Goal: Information Seeking & Learning: Learn about a topic

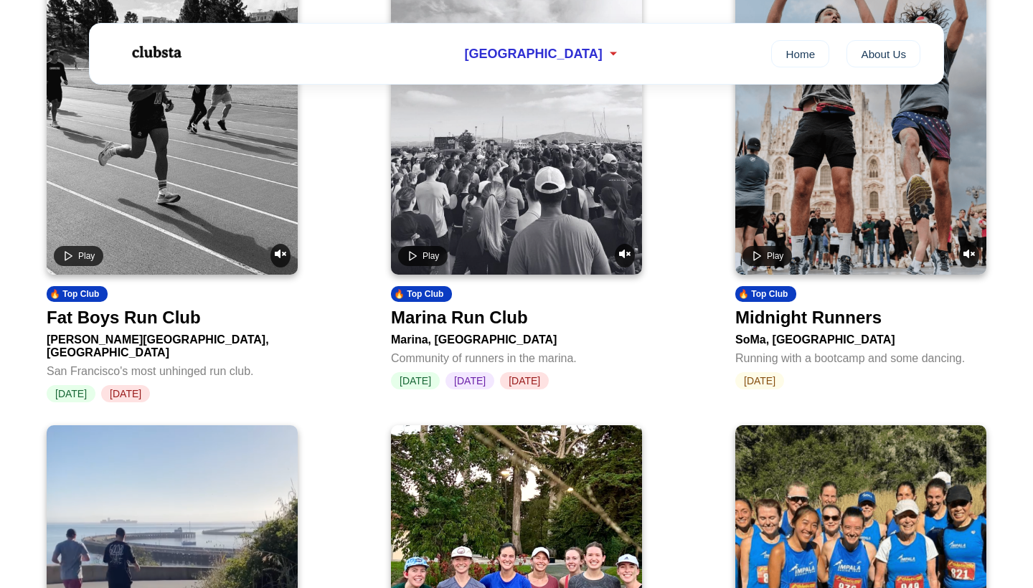
scroll to position [702, 0]
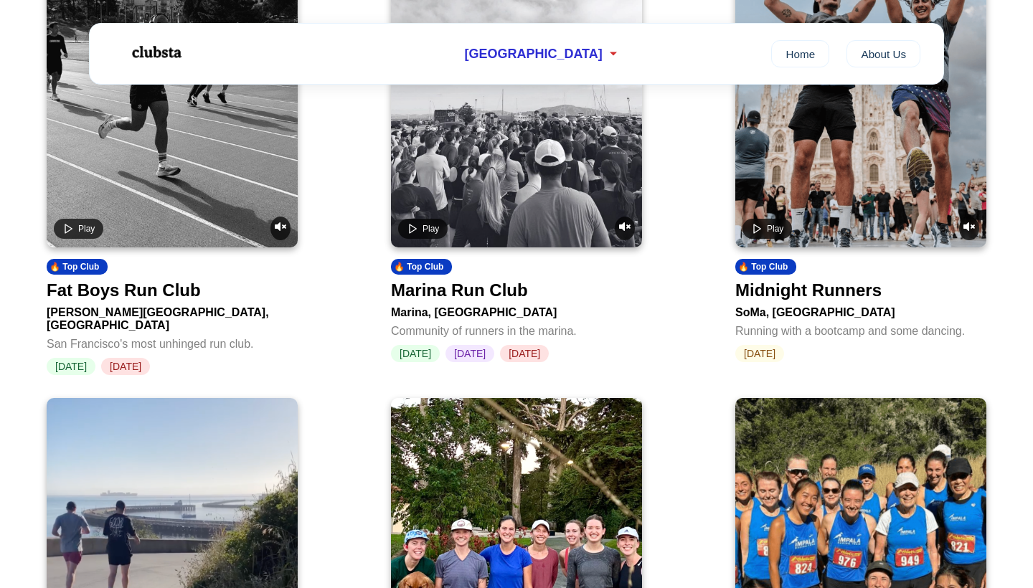
click at [472, 301] on div "Marina Run Club" at bounding box center [459, 290] width 137 height 20
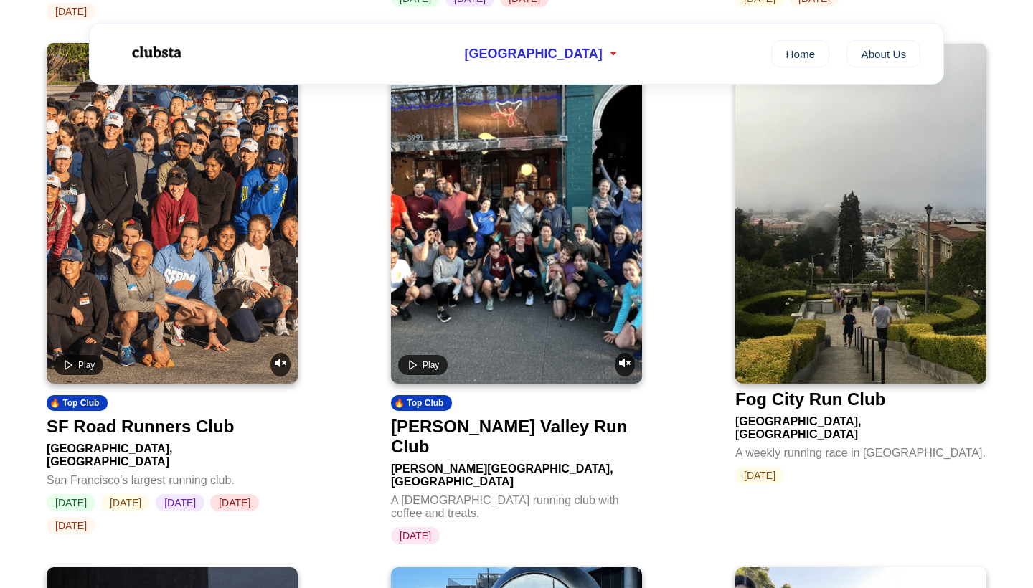
scroll to position [2027, 0]
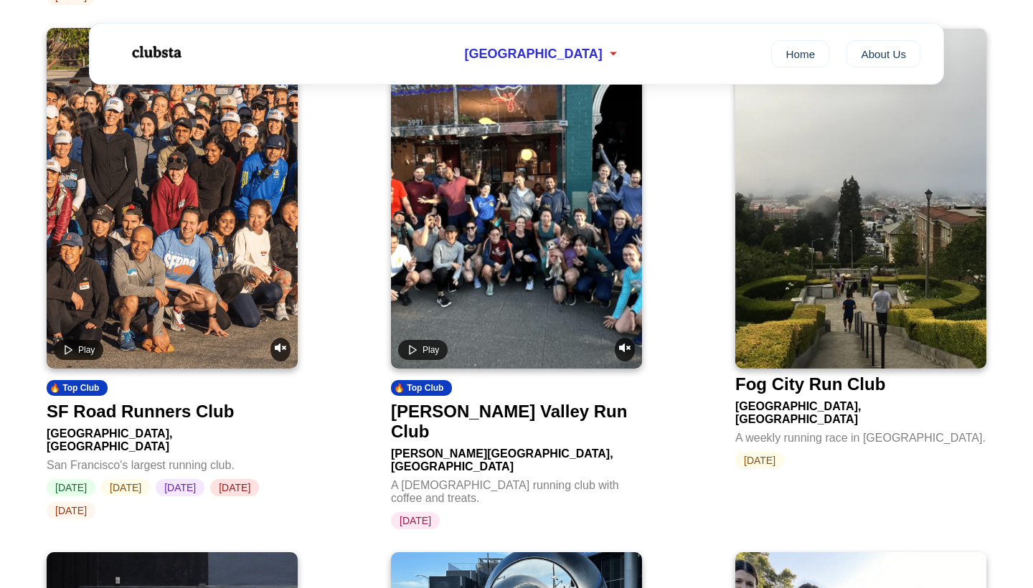
click at [186, 402] on div "SF Road Runners Club" at bounding box center [140, 412] width 187 height 20
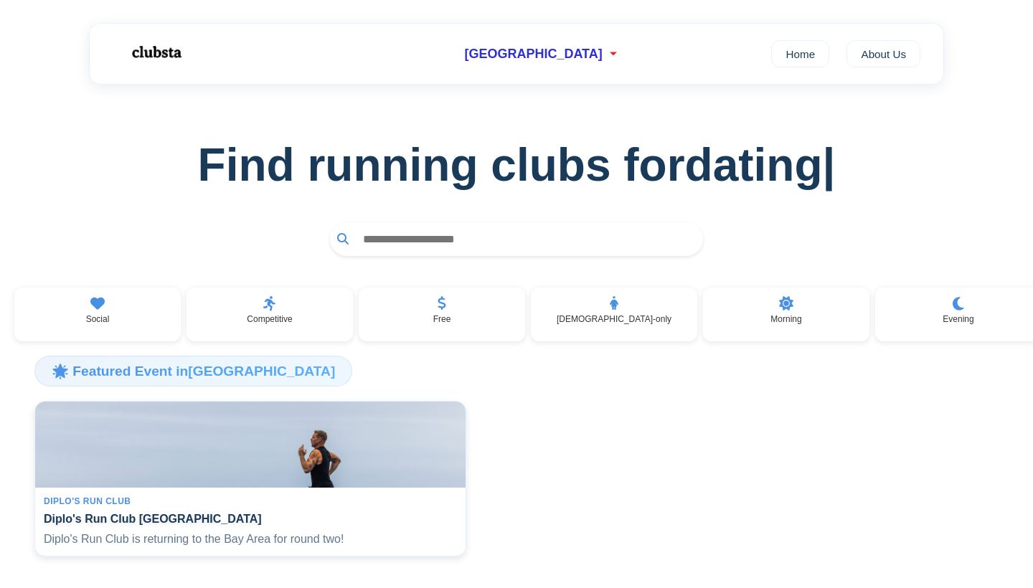
click at [417, 240] on input "text" at bounding box center [526, 239] width 340 height 27
type input "*"
